Goal: Task Accomplishment & Management: Manage account settings

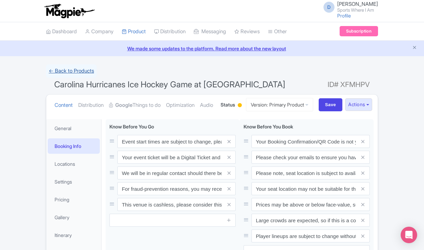
click at [73, 68] on link "← Back to Products" at bounding box center [71, 70] width 51 height 13
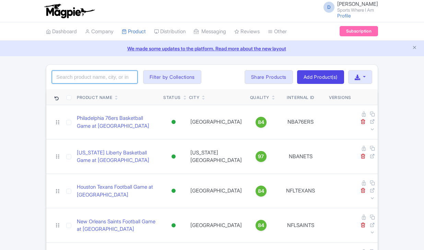
click at [80, 77] on input "search" at bounding box center [95, 77] width 86 height 13
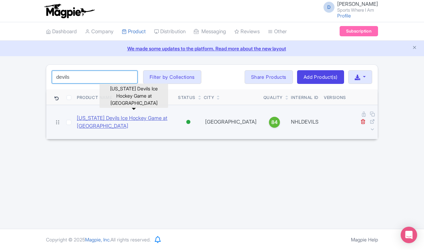
type input "devils"
click at [79, 115] on link "New Jersey Devils Ice Hockey Game at Prudential Center" at bounding box center [125, 122] width 96 height 15
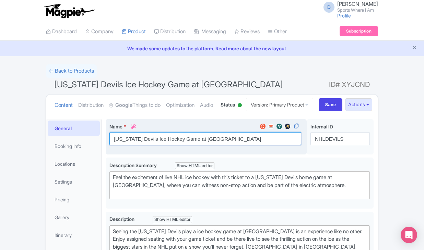
click at [155, 145] on input "[US_STATE] Devils Ice Hockey Game at [GEOGRAPHIC_DATA]" at bounding box center [205, 138] width 192 height 13
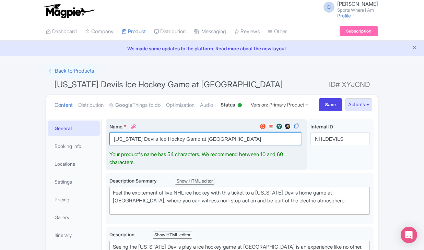
click at [155, 145] on input "[US_STATE] Devils Ice Hockey Game at [GEOGRAPHIC_DATA]" at bounding box center [205, 138] width 192 height 13
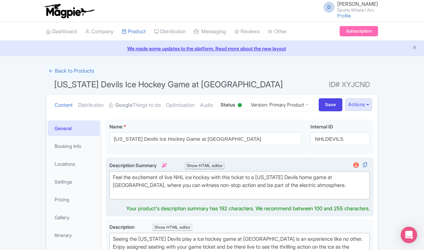
click at [165, 197] on div "Feel the excitement of live NHL ice hockey with this ticket to a [US_STATE] Dev…" at bounding box center [239, 185] width 253 height 23
click at [166, 197] on div "Feel the excitement of live NHL ice hockey with this ticket to a [US_STATE] Dev…" at bounding box center [239, 185] width 253 height 23
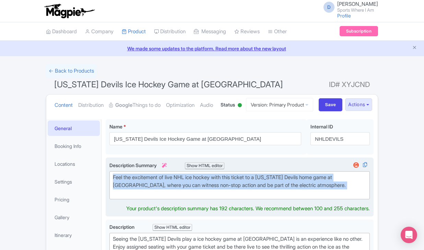
click at [166, 197] on div "Feel the excitement of live NHL ice hockey with this ticket to a [US_STATE] Dev…" at bounding box center [239, 185] width 253 height 23
type trix-editor "<div>Feel the excitement of live NHL ice hockey with this ticket to a [US_STATE…"
copy div "Feel the excitement of live NHL ice hockey with this ticket to a [US_STATE] Dev…"
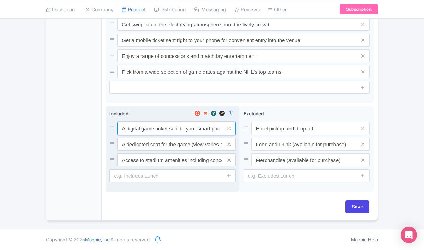
scroll to position [368, 0]
click at [166, 131] on input "A digital game ticket sent to your smart phone" at bounding box center [176, 128] width 118 height 13
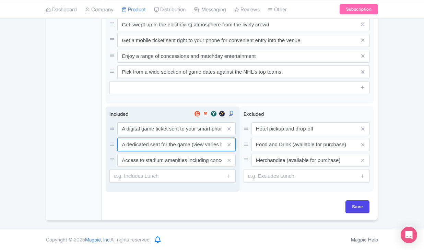
click at [159, 135] on input "A dedicated seat for the game (view varies by seat category)" at bounding box center [176, 128] width 118 height 13
click at [171, 135] on input "Access to stadium amenities including concessions and matchday activations" at bounding box center [176, 128] width 118 height 13
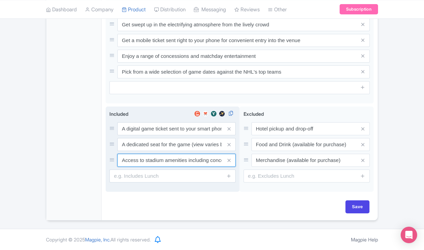
click at [171, 135] on input "Access to stadium amenities including concessions and matchday activations" at bounding box center [176, 128] width 118 height 13
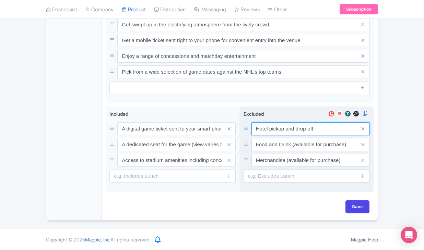
click at [260, 126] on input "Hotel pickup and drop-off" at bounding box center [310, 128] width 118 height 13
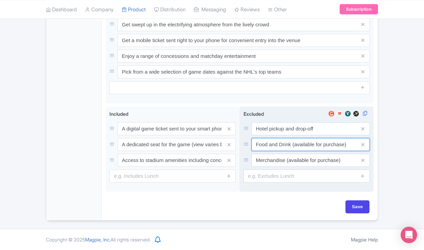
click at [263, 135] on input "Food and Drink (available for purchase)" at bounding box center [310, 128] width 118 height 13
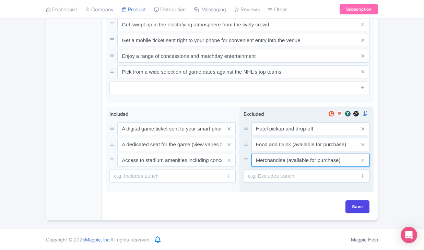
click at [278, 135] on input "Merchandise (available for purchase)" at bounding box center [310, 128] width 118 height 13
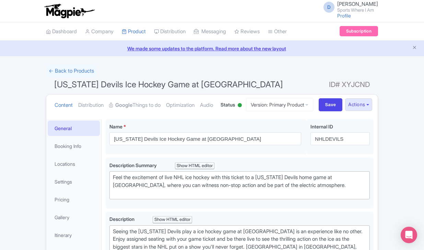
scroll to position [0, 0]
click at [85, 154] on link "Booking Info" at bounding box center [74, 146] width 52 height 15
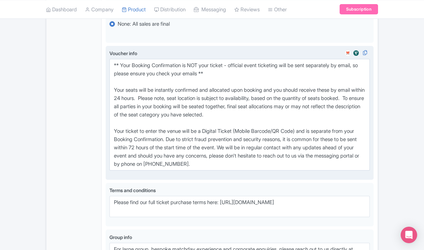
scroll to position [480, 0]
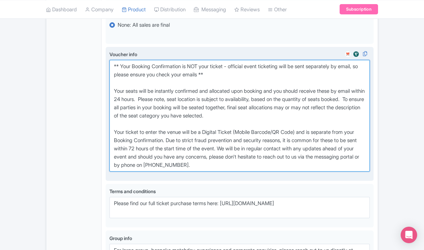
drag, startPoint x: 114, startPoint y: 95, endPoint x: 283, endPoint y: 209, distance: 203.6
click at [283, 181] on div "Voucher info i" at bounding box center [240, 114] width 268 height 134
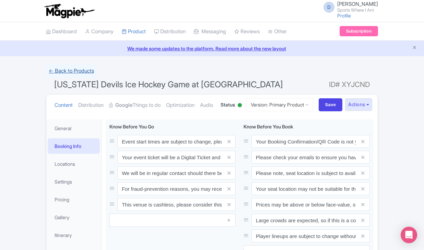
scroll to position [0, 0]
click at [76, 71] on link "← Back to Products" at bounding box center [71, 70] width 51 height 13
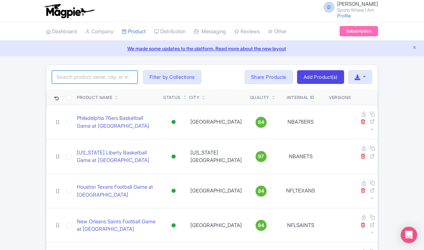
click at [74, 78] on input "search" at bounding box center [95, 77] width 86 height 13
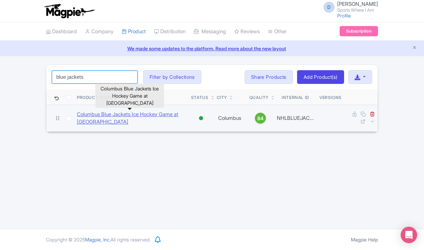
type input "blue jackets"
click at [105, 115] on link "Columbus Blue Jackets Ice Hockey Game at [GEOGRAPHIC_DATA]" at bounding box center [131, 118] width 109 height 15
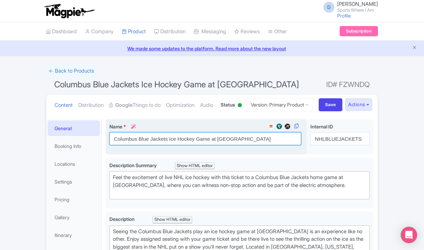
click at [157, 145] on input "Columbus Blue Jackets Ice Hockey Game at [GEOGRAPHIC_DATA]" at bounding box center [205, 138] width 192 height 13
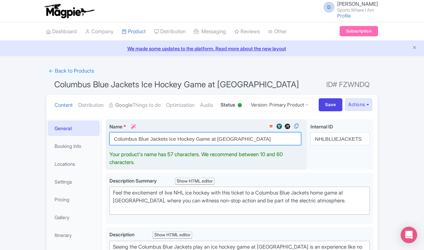
click at [157, 145] on input "Columbus Blue Jackets Ice Hockey Game at [GEOGRAPHIC_DATA]" at bounding box center [205, 138] width 192 height 13
click at [157, 145] on input "Columbus Blue Jackets Ice Hockey Game at Nationwide Arena" at bounding box center [205, 138] width 192 height 13
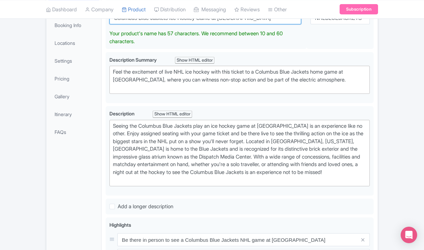
scroll to position [140, 0]
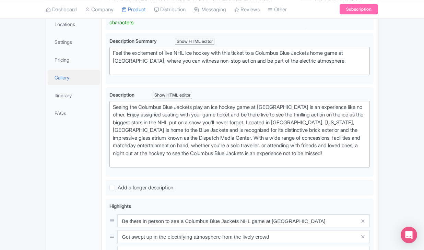
click at [77, 85] on link "Gallery" at bounding box center [74, 77] width 52 height 15
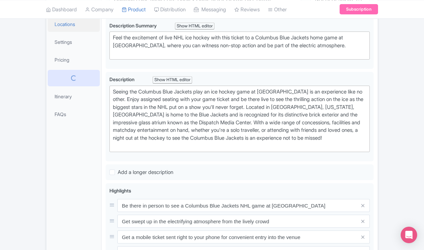
scroll to position [75, 0]
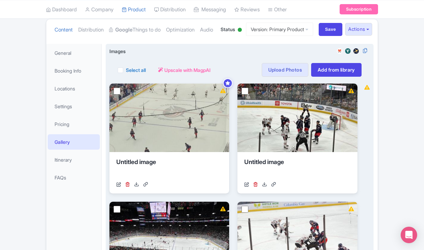
click at [126, 77] on div "Select all" at bounding box center [132, 70] width 28 height 14
click at [126, 74] on label "Select all" at bounding box center [136, 70] width 20 height 7
click at [126, 70] on input "Select all" at bounding box center [128, 68] width 4 height 4
checkbox input "true"
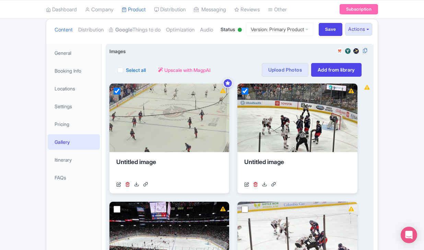
checkbox input "true"
click at [172, 77] on button "Actions" at bounding box center [166, 70] width 27 height 14
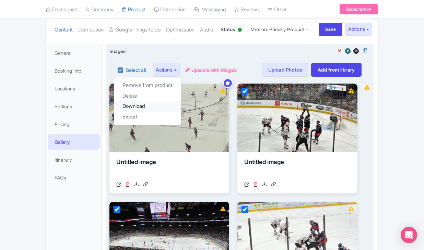
click at [156, 112] on link "Download" at bounding box center [147, 106] width 67 height 11
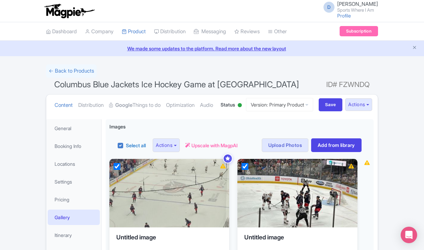
scroll to position [0, 0]
click at [80, 136] on link "General" at bounding box center [74, 128] width 52 height 15
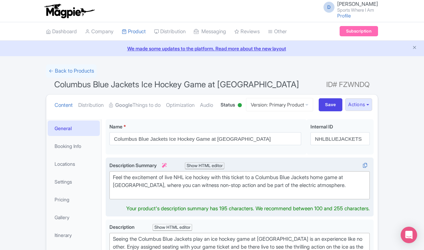
click at [187, 197] on div "Feel the excitement of live NHL ice hockey with this ticket to a Columbus Blue …" at bounding box center [239, 185] width 253 height 23
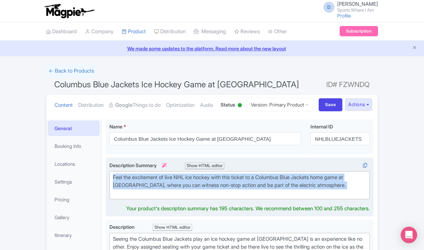
click at [187, 197] on div "Feel the excitement of live NHL ice hockey with this ticket to a Columbus Blue …" at bounding box center [239, 185] width 253 height 23
type trix-editor "<div>Feel the excitement of live NHL ice hockey with this ticket to a Columbus …"
copy div "Feel the excitement of live NHL ice hockey with this ticket to a Columbus Blue …"
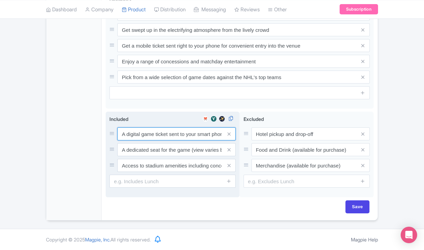
scroll to position [362, 0]
click at [152, 135] on input "A digital game ticket sent to your smart phone" at bounding box center [176, 134] width 118 height 13
click at [142, 141] on input "A dedicated seat for the game (view varies by seat category)" at bounding box center [176, 134] width 118 height 13
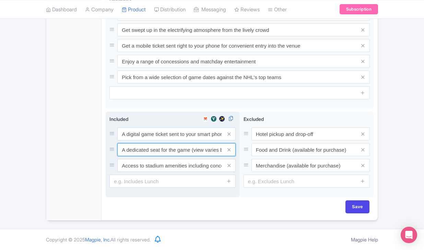
click at [142, 141] on input "A dedicated seat for the game (view varies by seat category)" at bounding box center [176, 134] width 118 height 13
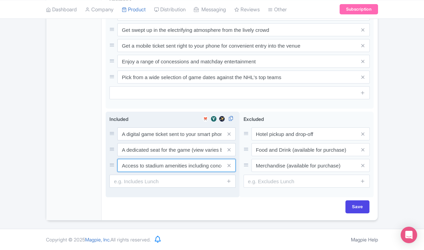
click at [175, 141] on input "Access to stadium amenities including concessions and matchday activations" at bounding box center [176, 134] width 118 height 13
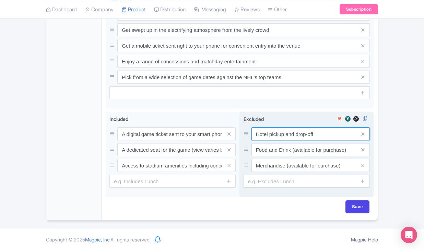
click at [267, 133] on input "Hotel pickup and drop-off" at bounding box center [310, 134] width 118 height 13
click at [274, 141] on input "Food and Drink (available for purchase)" at bounding box center [310, 134] width 118 height 13
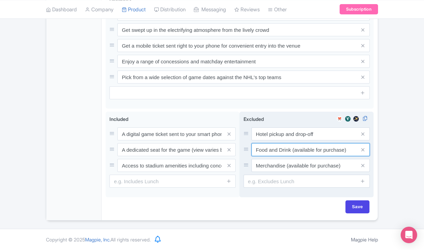
click at [274, 141] on input "Food and Drink (available for purchase)" at bounding box center [310, 134] width 118 height 13
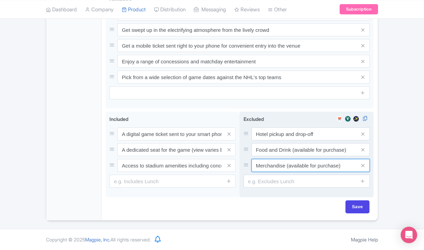
click at [270, 141] on input "Merchandise (available for purchase)" at bounding box center [310, 134] width 118 height 13
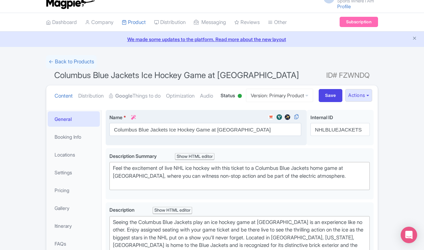
scroll to position [9, 0]
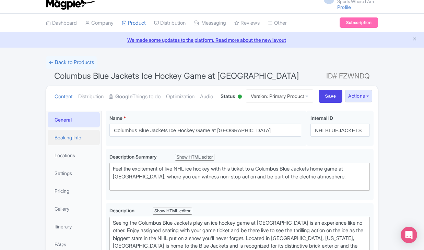
click at [88, 145] on link "Booking Info" at bounding box center [74, 137] width 52 height 15
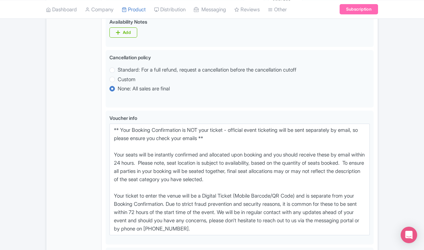
scroll to position [469, 0]
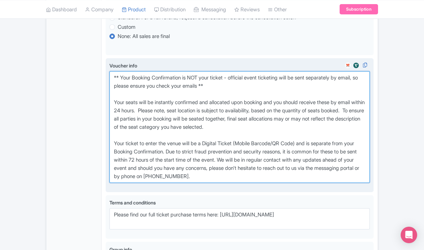
drag, startPoint x: 114, startPoint y: 106, endPoint x: 281, endPoint y: 214, distance: 199.1
click at [281, 189] on div "Voucher info i" at bounding box center [239, 125] width 260 height 127
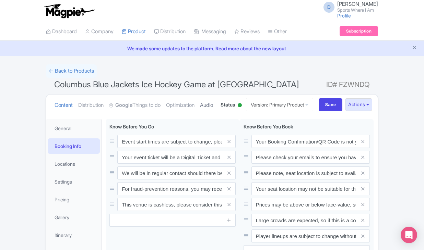
scroll to position [0, 0]
click at [79, 69] on link "← Back to Products" at bounding box center [71, 70] width 51 height 13
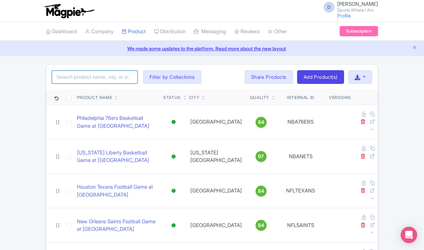
click at [76, 78] on input "search" at bounding box center [95, 77] width 86 height 13
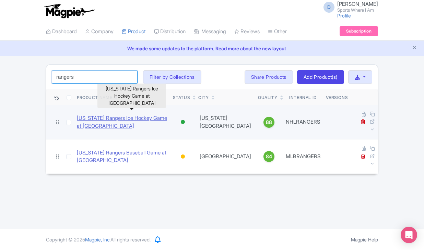
type input "rangers"
click at [104, 117] on link "New York Rangers Ice Hockey Game at Madison Square Garden" at bounding box center [122, 122] width 91 height 15
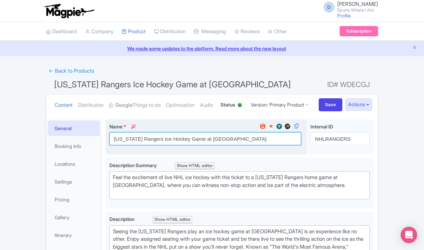
click at [145, 145] on input "[US_STATE] Rangers Ice Hockey Game at [GEOGRAPHIC_DATA]" at bounding box center [205, 138] width 192 height 13
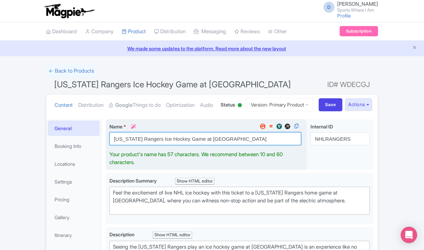
click at [145, 145] on input "New York Rangers Ice Hockey Game at Madison Square Garden" at bounding box center [205, 138] width 192 height 13
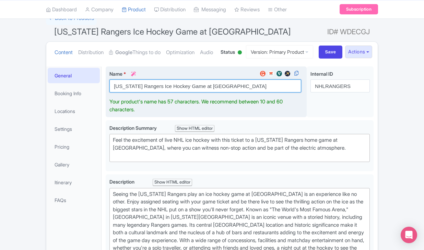
scroll to position [54, 0]
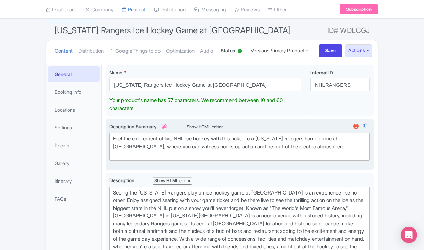
click at [116, 158] on div "Feel the excitement of live NHL ice hockey with this ticket to a New York Range…" at bounding box center [239, 146] width 253 height 23
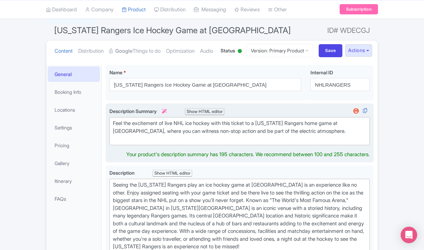
click at [116, 143] on div "Feel the excitement of live NHL ice hockey with this ticket to a New York Range…" at bounding box center [239, 131] width 253 height 23
drag, startPoint x: 366, startPoint y: 158, endPoint x: 326, endPoint y: 139, distance: 43.7
click at [326, 139] on div "Description Summary i Show HTML editor Bold Italic Strikethrough Link Heading Q…" at bounding box center [239, 127] width 260 height 38
type trix-editor "<div>Feel the excitement of live NHL ice hockey with this ticket to a New York …"
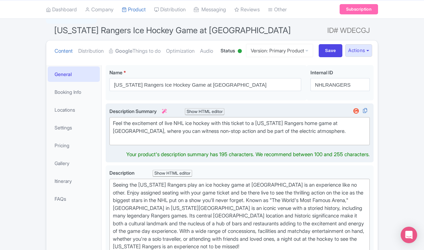
copy div "Feel the excitement of live NHL ice hockey with this ticket to a New York Range…"
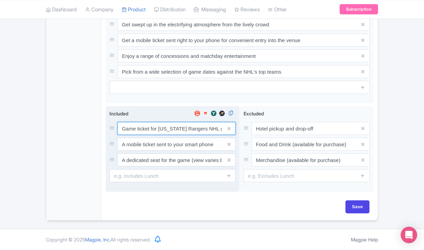
scroll to position [375, 0]
click at [142, 131] on input "Game ticket for New York Rangers NHL game" at bounding box center [176, 128] width 118 height 13
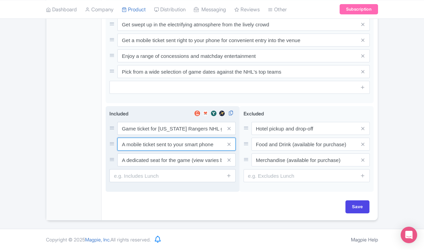
click at [187, 135] on input "A mobile ticket sent to your smart phone" at bounding box center [176, 128] width 118 height 13
click at [173, 135] on input "A dedicated seat for the game (view varies by seat category)" at bounding box center [176, 128] width 118 height 13
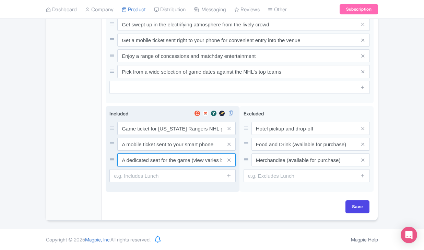
click at [173, 135] on input "A dedicated seat for the game (view varies by seat category)" at bounding box center [176, 128] width 118 height 13
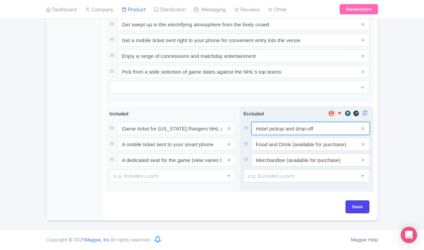
click at [270, 129] on input "Hotel pickup and drop-off" at bounding box center [310, 128] width 118 height 13
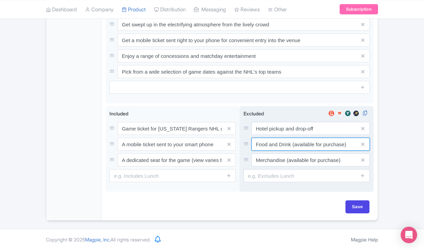
click at [289, 135] on input "Food and Drink (available for purchase)" at bounding box center [310, 128] width 118 height 13
click at [279, 135] on input "Merchandise (available for purchase)" at bounding box center [310, 128] width 118 height 13
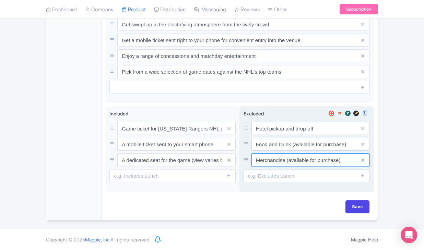
click at [279, 135] on input "Merchandise (available for purchase)" at bounding box center [310, 128] width 118 height 13
